Goal: Find specific page/section: Find specific page/section

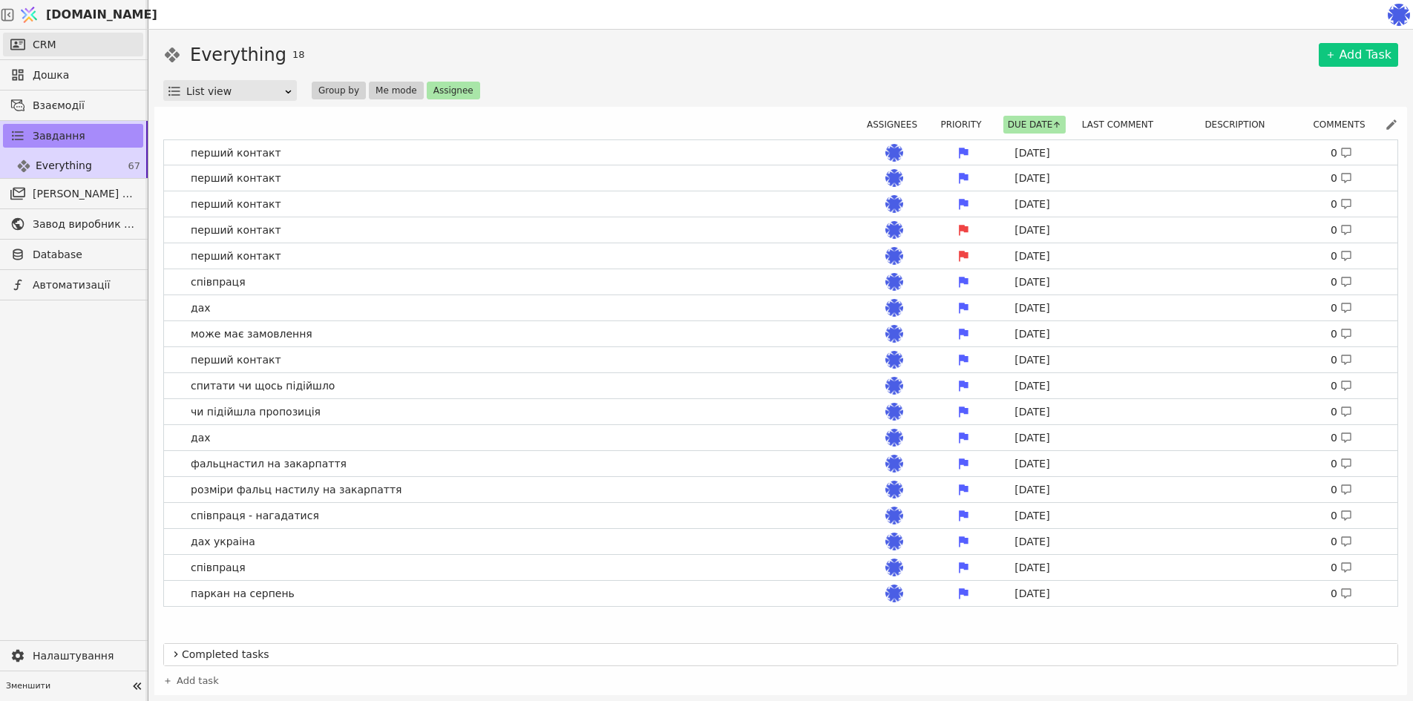
click at [57, 52] on link "CRM" at bounding box center [73, 45] width 140 height 24
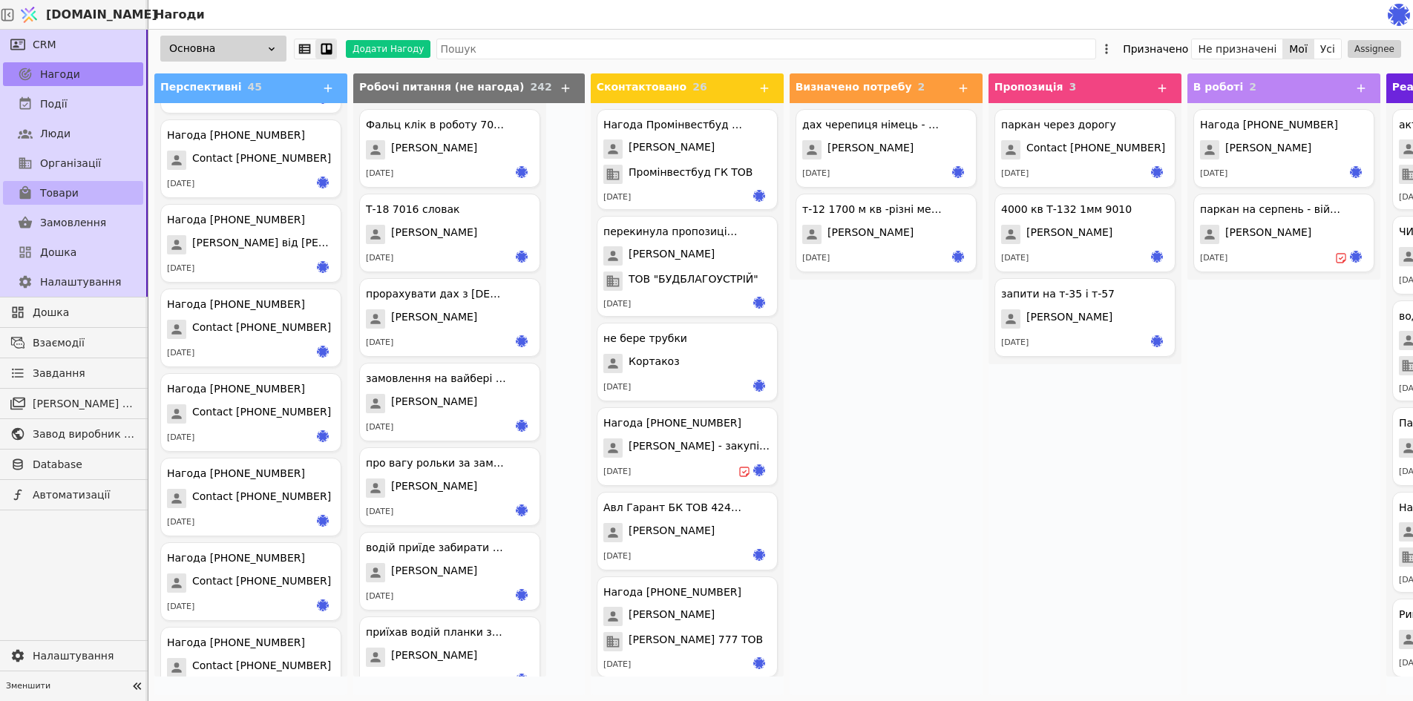
scroll to position [3240, 0]
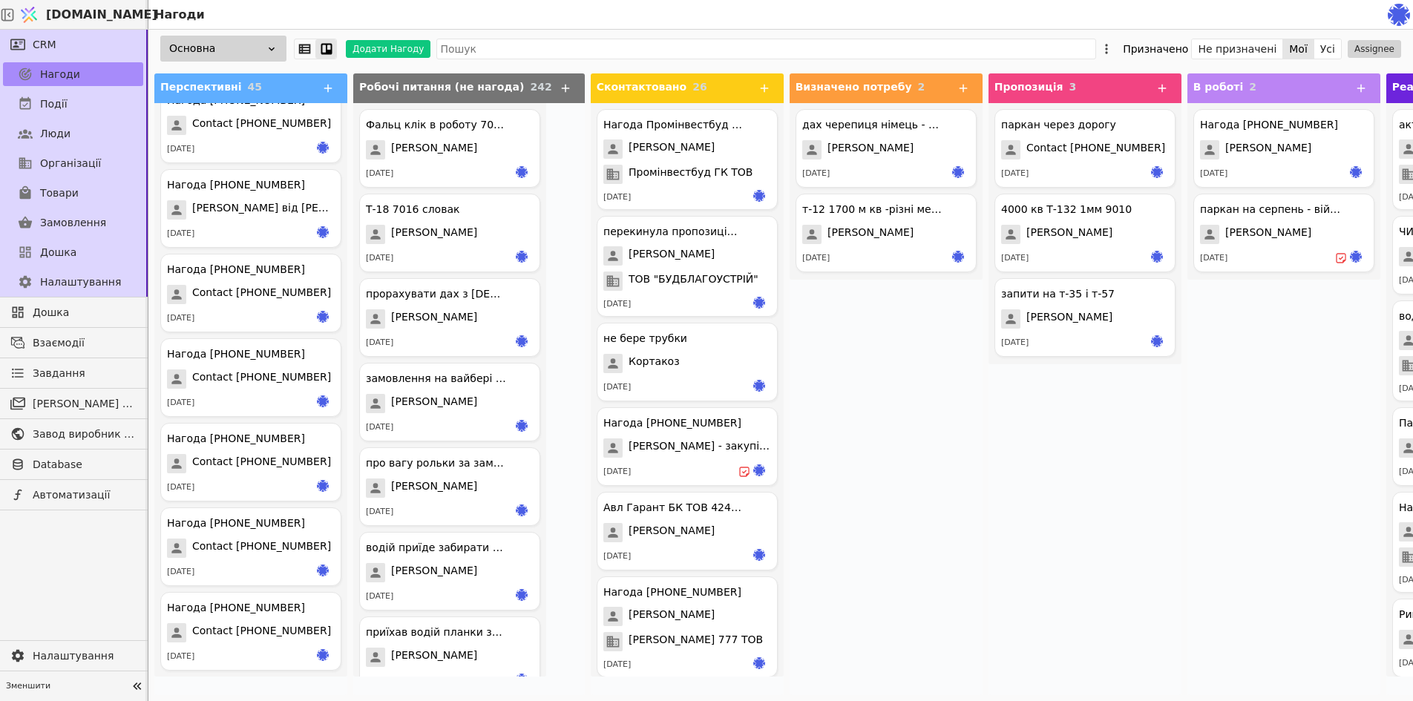
drag, startPoint x: 72, startPoint y: 46, endPoint x: 133, endPoint y: 1, distance: 75.4
click at [72, 47] on link "CRM" at bounding box center [73, 45] width 140 height 24
